Goal: Task Accomplishment & Management: Manage account settings

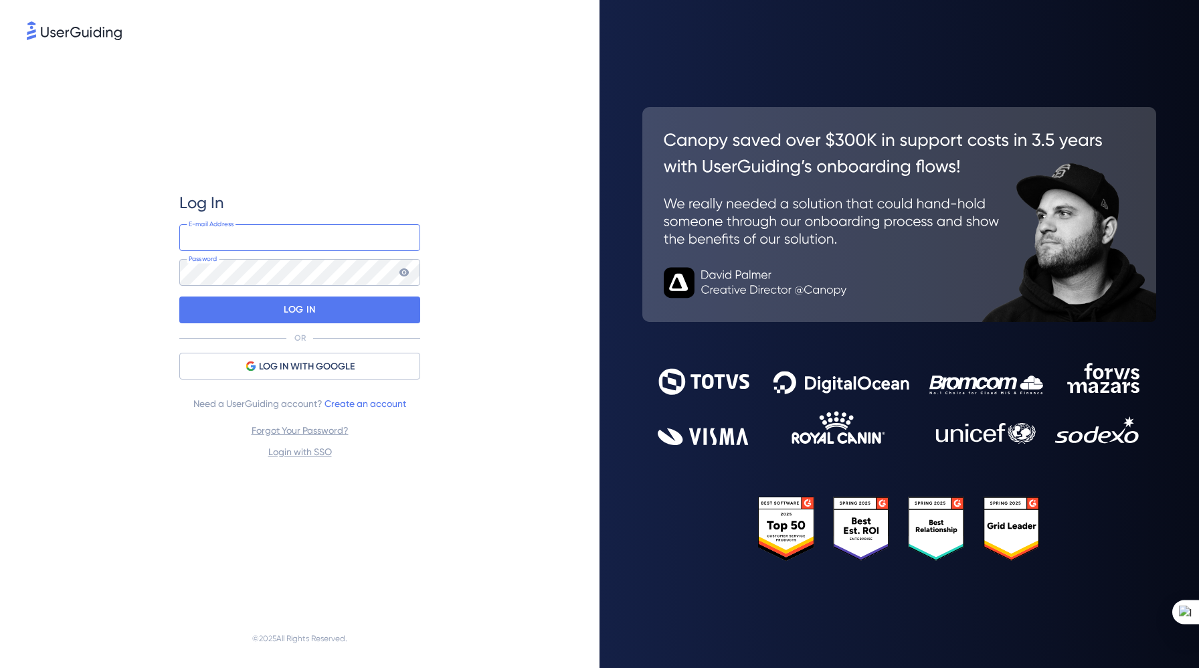
type input "[PERSON_NAME][EMAIL_ADDRESS][PERSON_NAME][DOMAIN_NAME]"
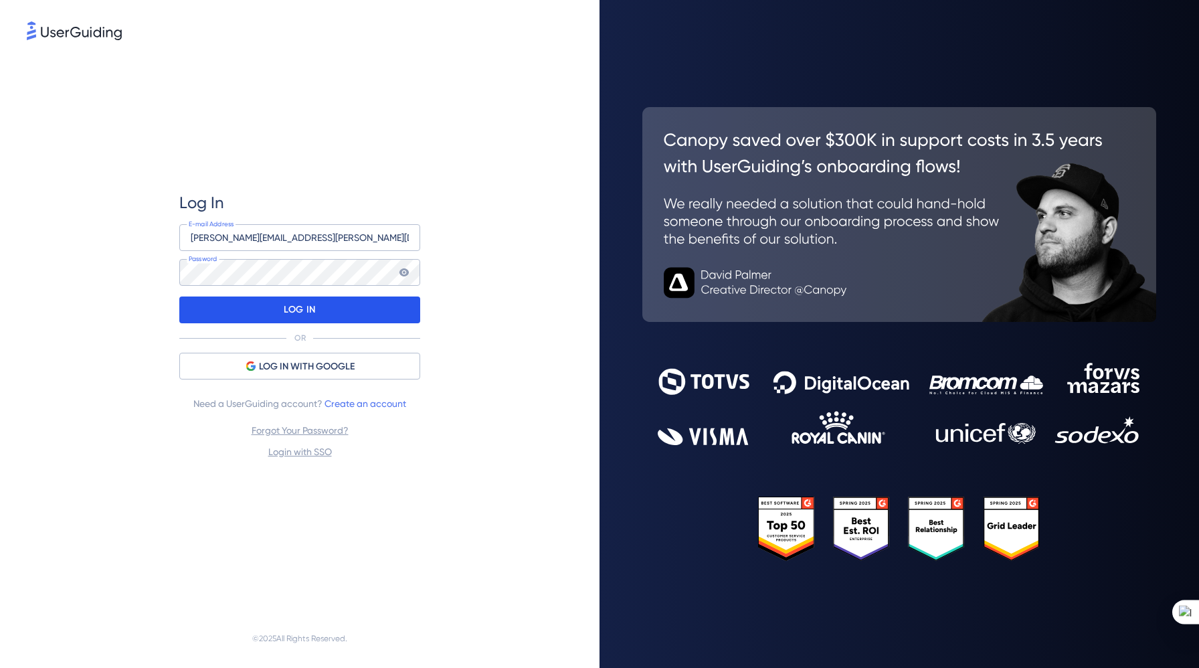
click at [329, 301] on div "LOG IN" at bounding box center [299, 309] width 241 height 27
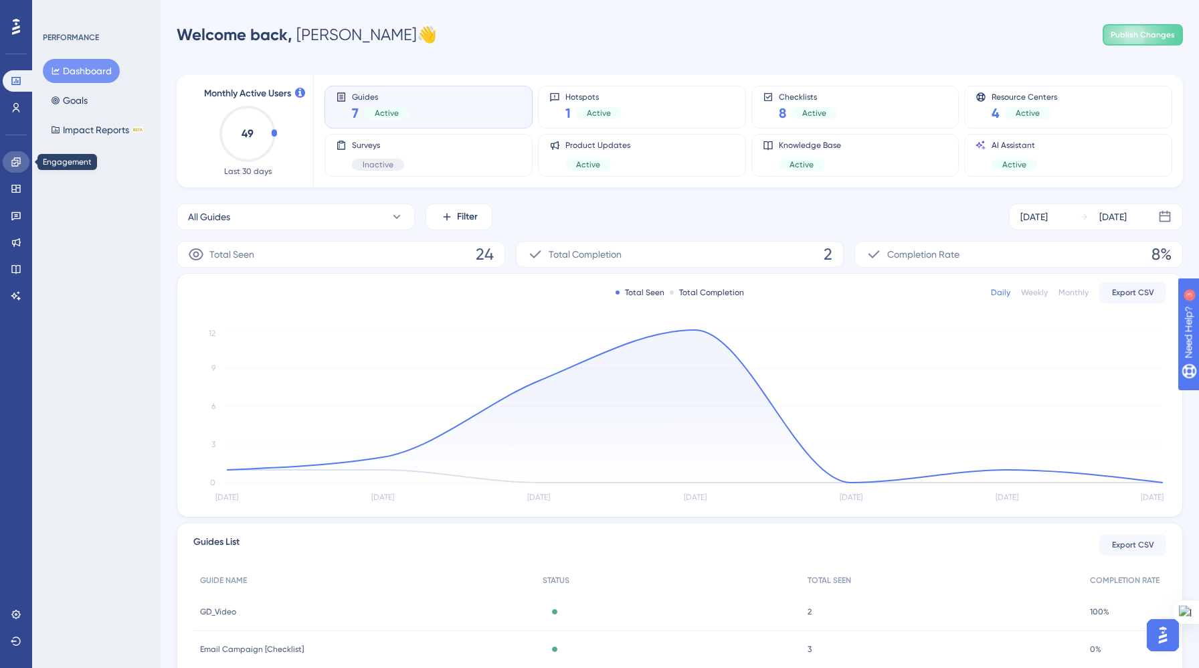
click at [19, 159] on icon at bounding box center [16, 162] width 11 height 11
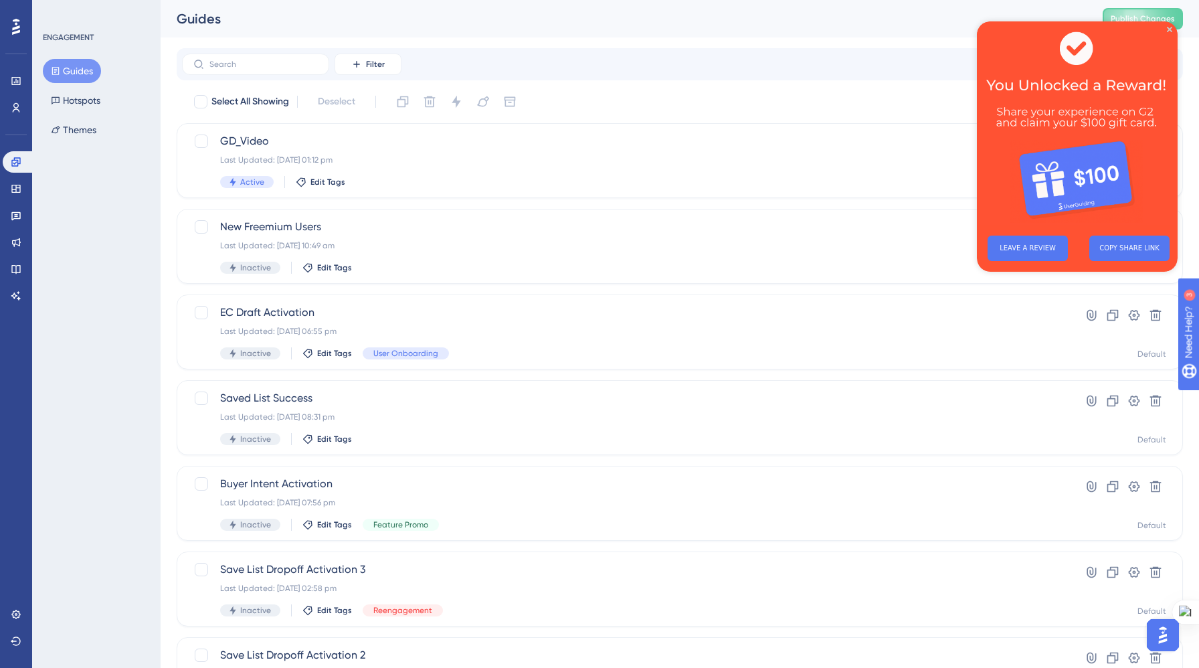
click at [1168, 24] on img at bounding box center [1077, 122] width 201 height 203
click at [1170, 29] on icon "Close Preview" at bounding box center [1169, 29] width 5 height 5
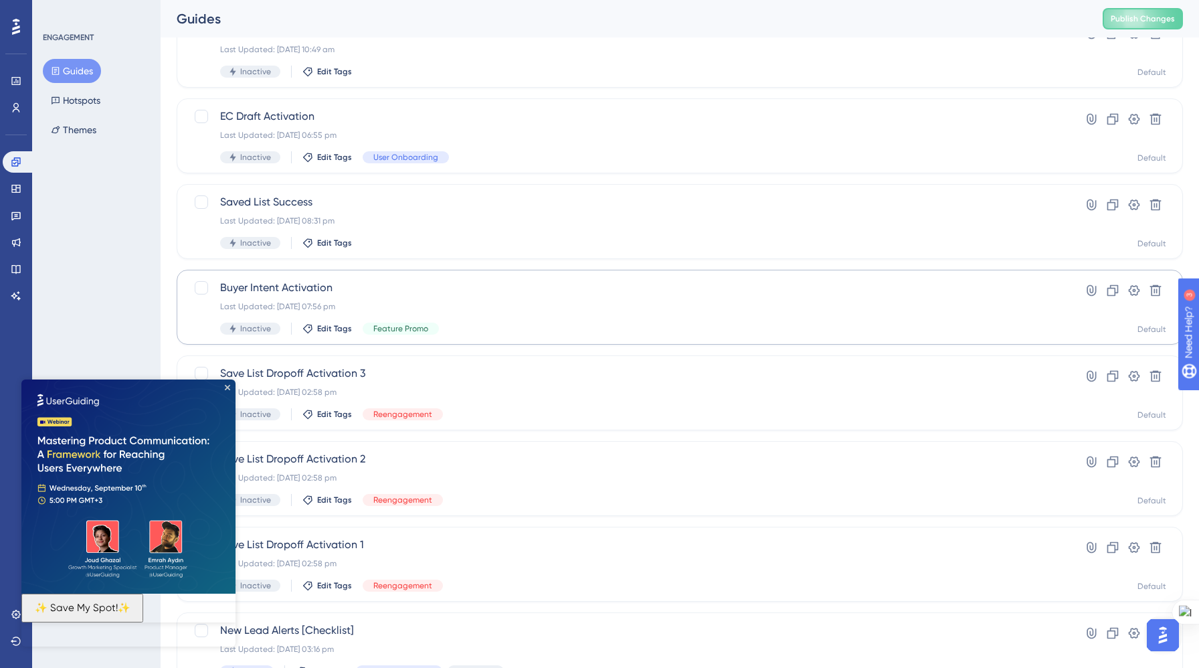
scroll to position [205, 0]
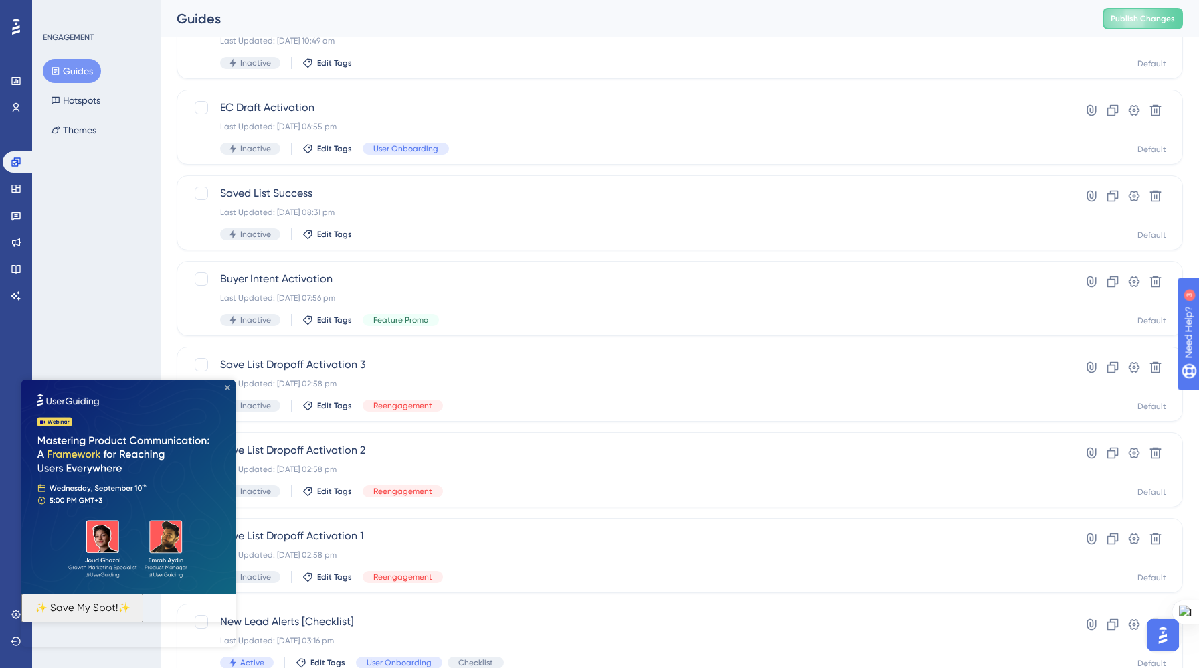
click at [229, 387] on icon "Close Preview" at bounding box center [227, 387] width 5 height 5
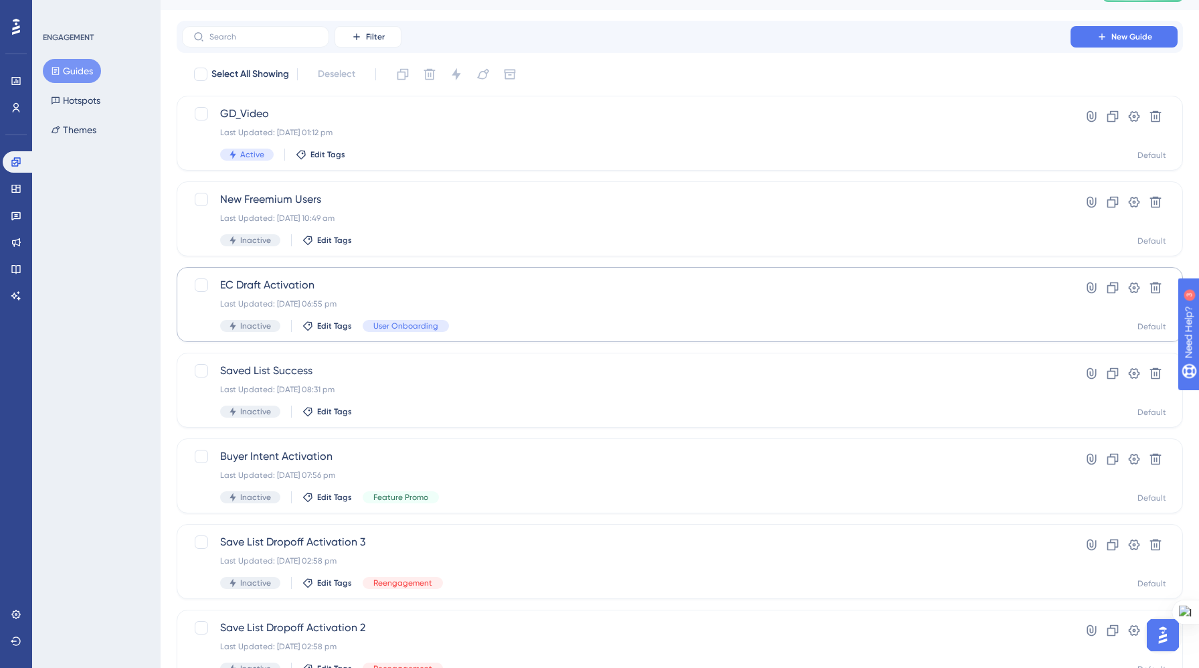
scroll to position [0, 0]
